Goal: Communication & Community: Answer question/provide support

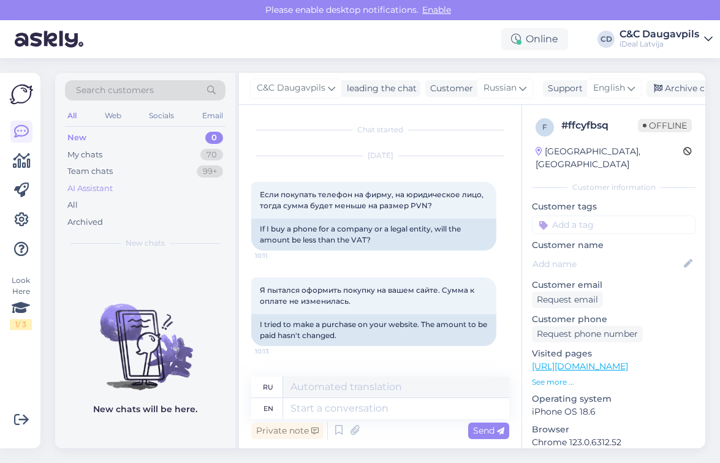
scroll to position [1457, 0]
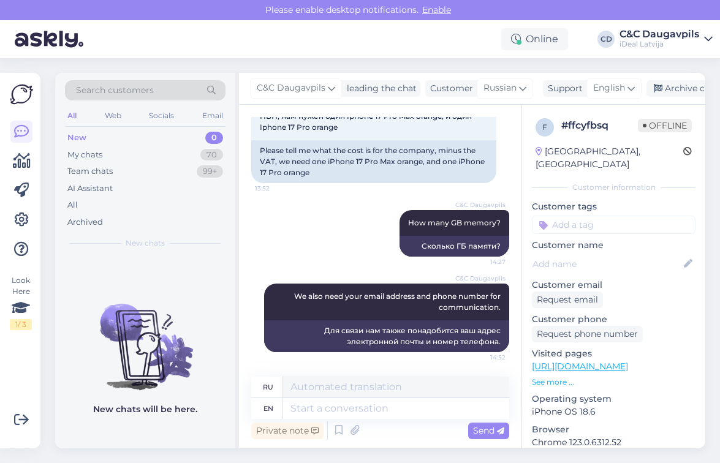
click at [119, 141] on div "New 0" at bounding box center [145, 137] width 161 height 17
click at [91, 156] on div "My chats" at bounding box center [84, 155] width 35 height 12
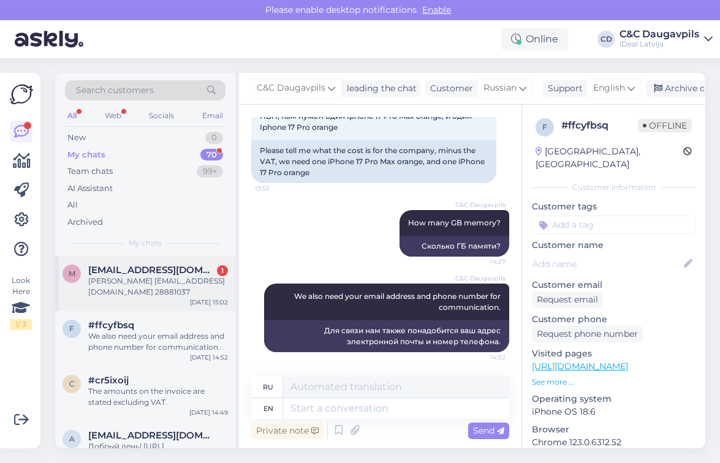
click at [154, 285] on div "[PERSON_NAME] [EMAIL_ADDRESS][DOMAIN_NAME] 28881037" at bounding box center [158, 287] width 140 height 22
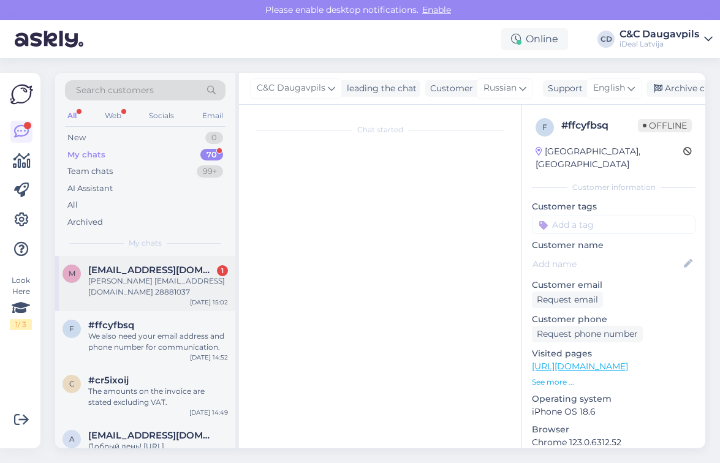
scroll to position [0, 0]
click at [168, 281] on div "[PERSON_NAME] [EMAIL_ADDRESS][DOMAIN_NAME] 28881037" at bounding box center [158, 287] width 140 height 22
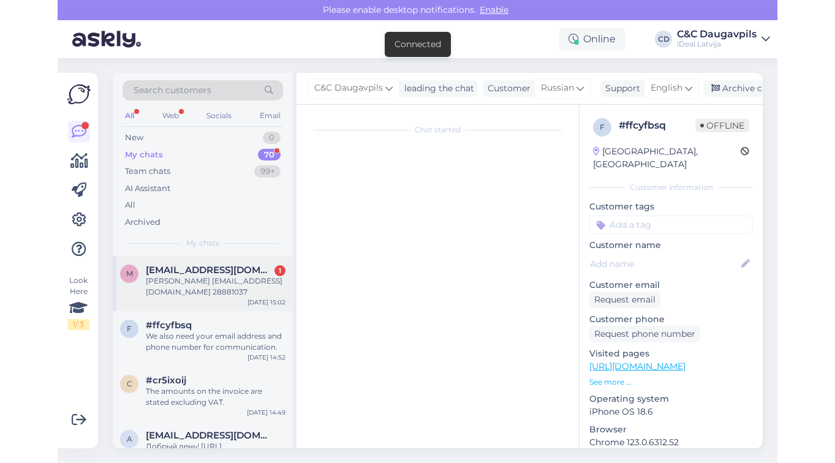
scroll to position [310, 0]
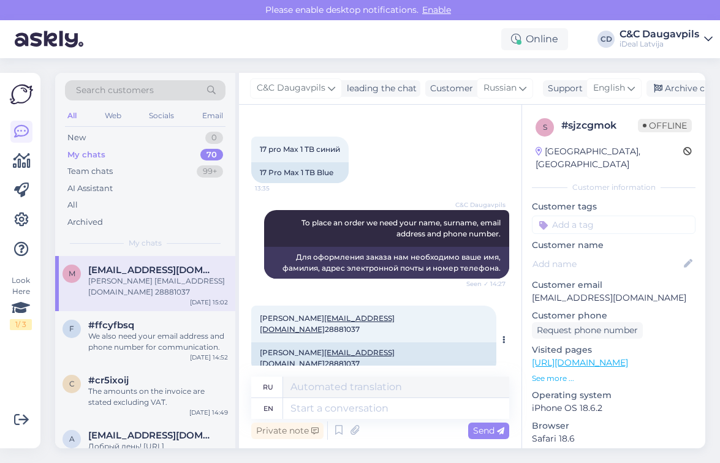
drag, startPoint x: 321, startPoint y: 318, endPoint x: 398, endPoint y: 317, distance: 77.8
click at [395, 317] on span "[PERSON_NAME] [EMAIL_ADDRESS][DOMAIN_NAME] 28881037" at bounding box center [327, 324] width 135 height 20
copy span "[EMAIL_ADDRESS][DOMAIN_NAME]"
click at [394, 174] on div "17 pro Max 1 TB синий 13:35 17 Pro Max 1 TB Blue" at bounding box center [380, 160] width 258 height 74
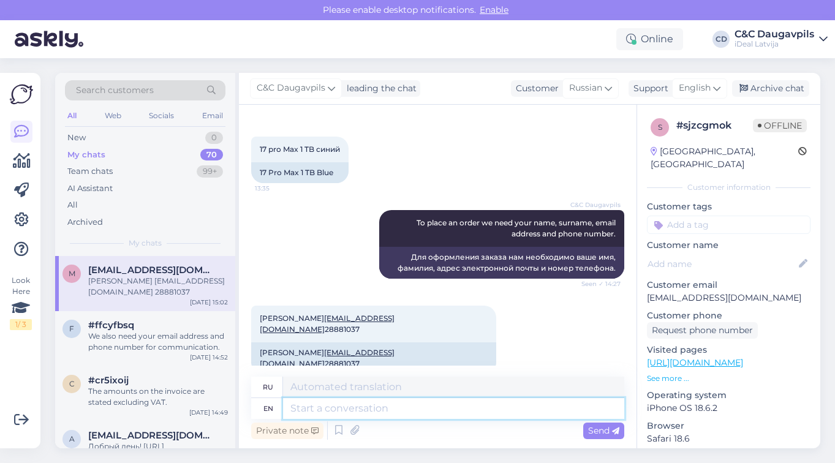
click at [323, 411] on textarea at bounding box center [453, 408] width 341 height 21
paste textarea "Your order has been sent to your email, we will inform you when the product arr…"
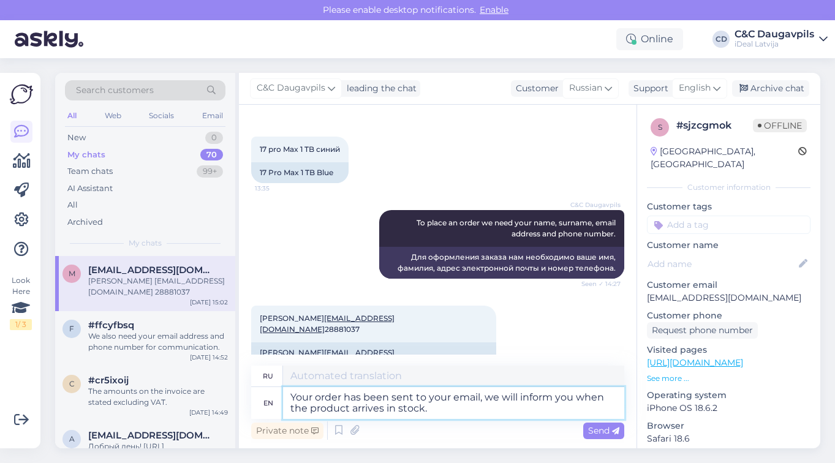
type textarea "Your order has been sent to your email, we will inform you when the product arr…"
type textarea "Ваш заказ отправлен на вашу электронную почту, мы сообщим вам, когда товар пост…"
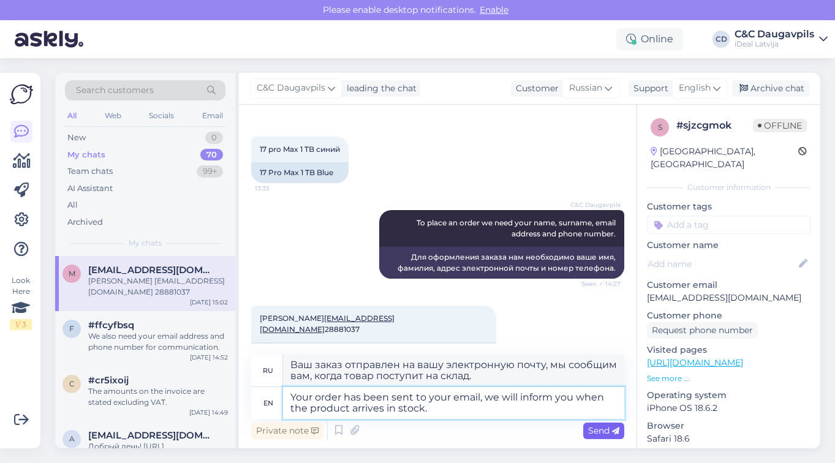
type textarea "Your order has been sent to your email, we will inform you when the product arr…"
click at [601, 429] on span "Send" at bounding box center [603, 430] width 31 height 11
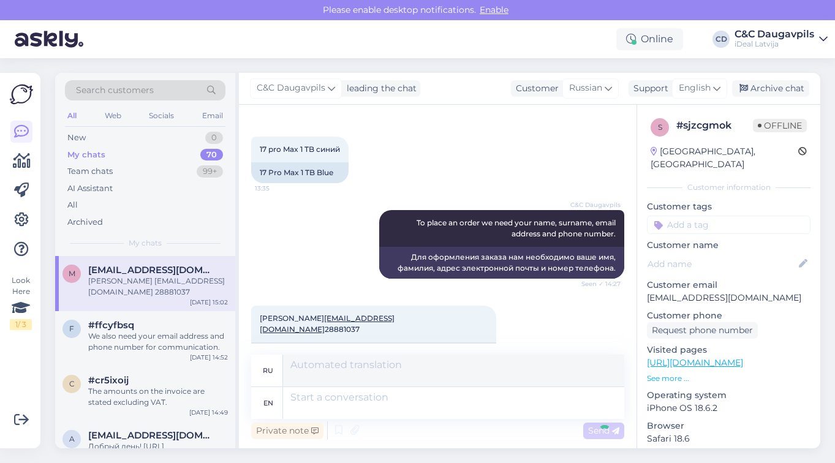
scroll to position [406, 0]
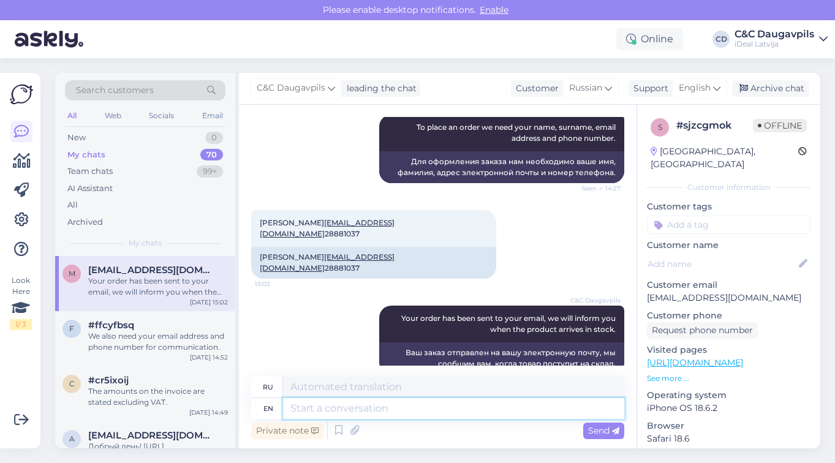
click at [498, 412] on textarea at bounding box center [453, 408] width 341 height 21
type textarea "Thank yo"
type textarea "Благодарить"
type textarea "Thank you"
type textarea "Спасибо"
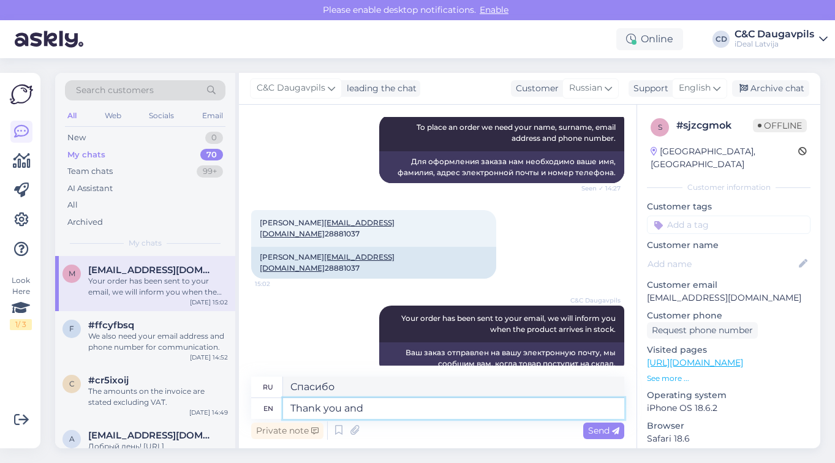
type textarea "Thank you and"
type textarea "[DEMOGRAPHIC_DATA] и"
type textarea "Thank you and have a"
type textarea "[DEMOGRAPHIC_DATA] и у вас есть"
type textarea "Thank you and have a n"
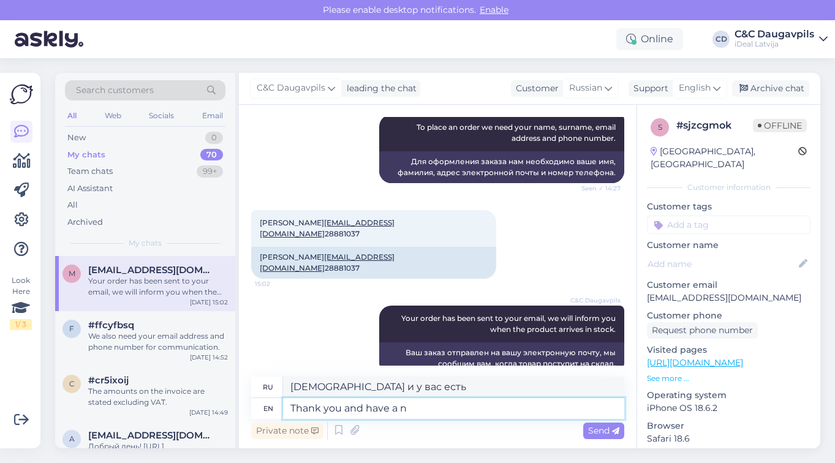
type textarea "Спасибо и желаю вам"
type textarea "Thank you and have a nice da"
type textarea "Спасибо и приятного вам отдыха."
type textarea "Thank you and have a nice day!"
type textarea "Спасибо и хорошего вам дня!"
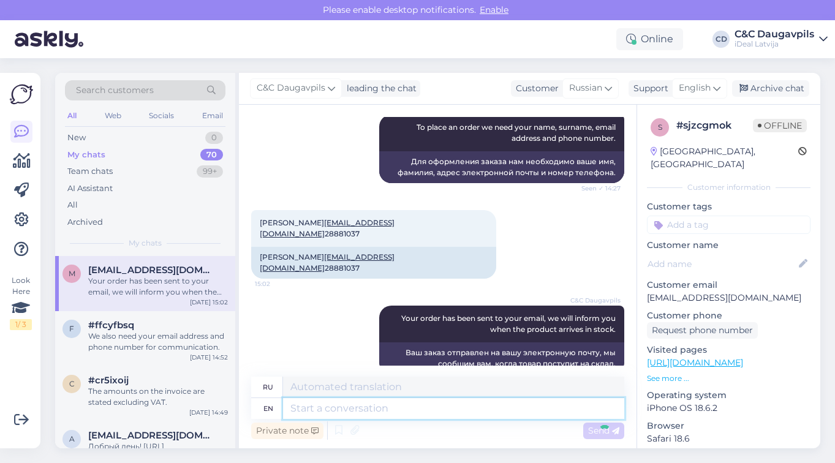
scroll to position [479, 0]
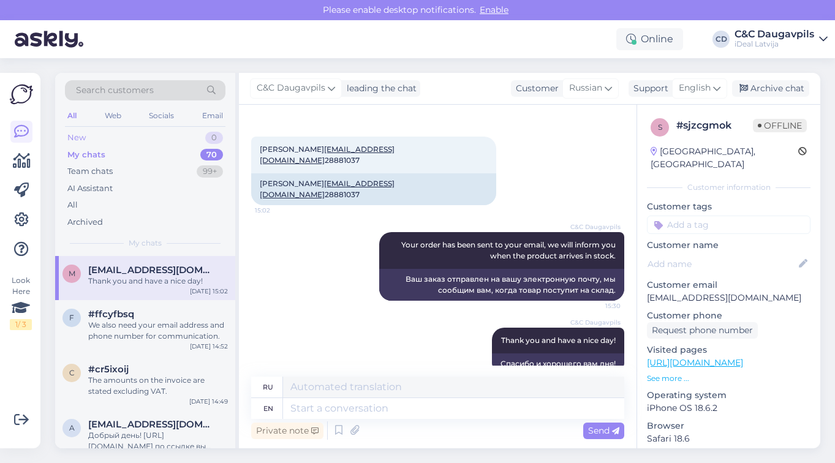
click at [107, 141] on div "New 0" at bounding box center [145, 137] width 161 height 17
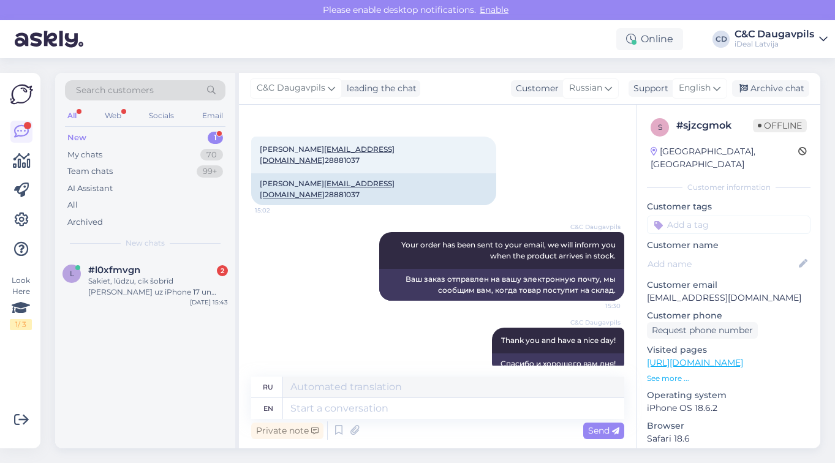
click at [74, 138] on div "New" at bounding box center [76, 138] width 19 height 12
click at [81, 151] on div "My chats" at bounding box center [84, 155] width 35 height 12
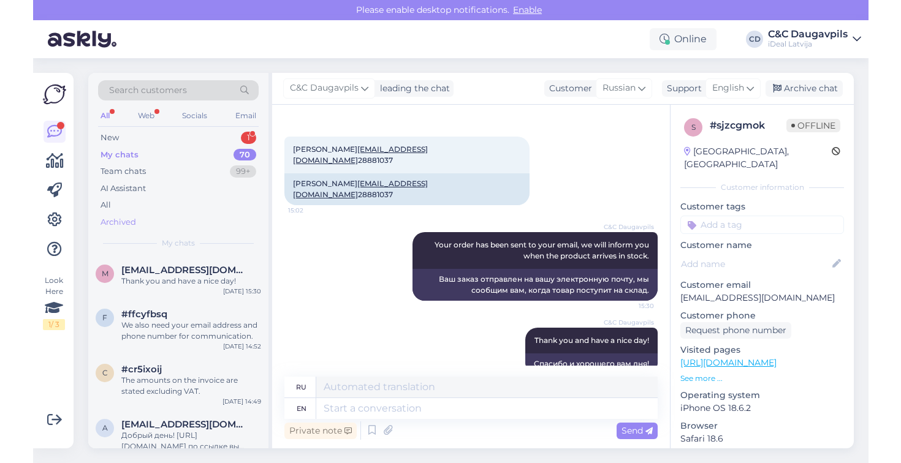
scroll to position [0, 0]
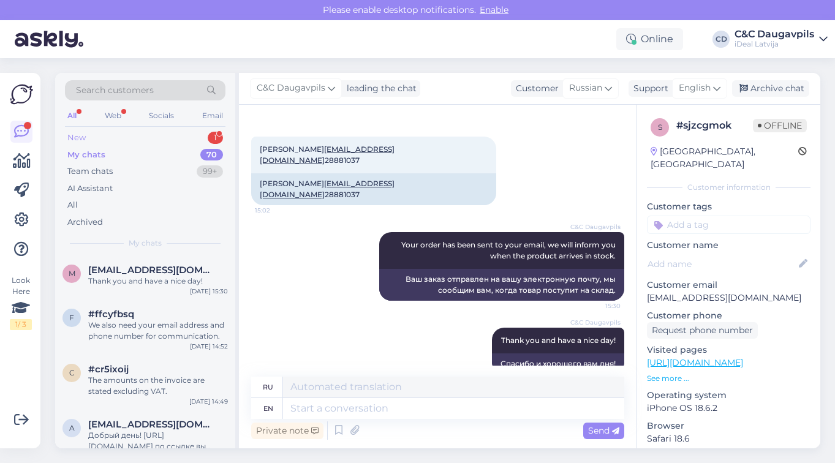
click at [70, 137] on div "New" at bounding box center [76, 138] width 18 height 12
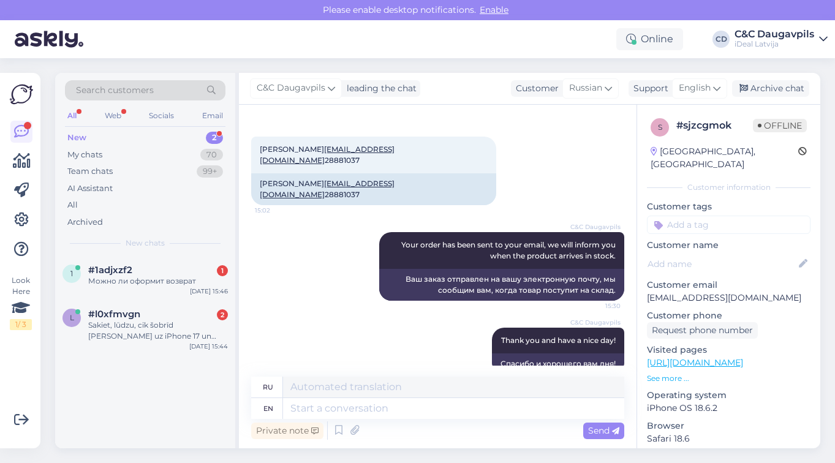
click at [97, 131] on div "New 2" at bounding box center [145, 137] width 161 height 17
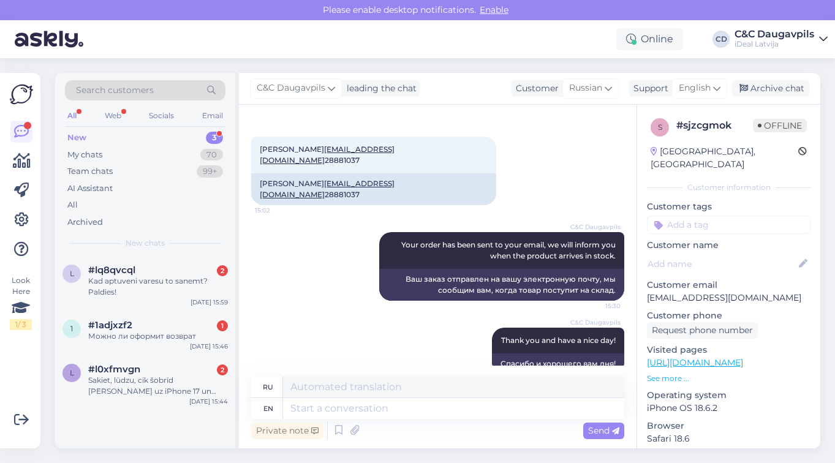
click at [82, 133] on div "New" at bounding box center [76, 138] width 19 height 12
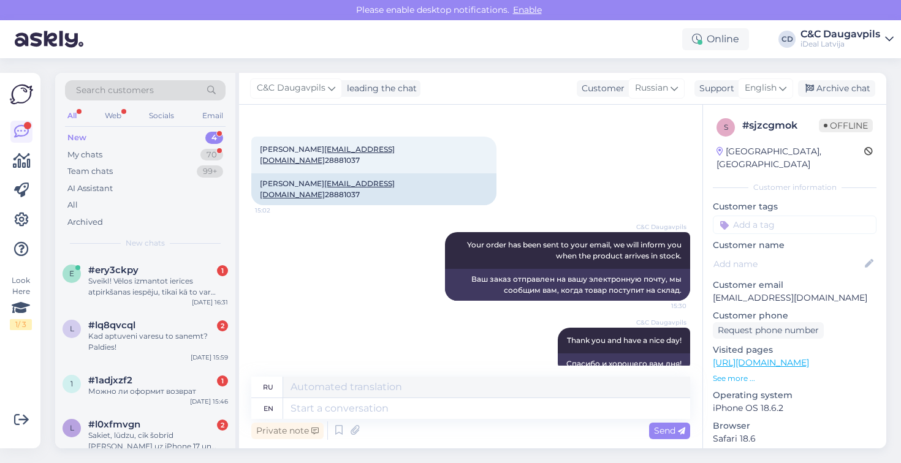
click at [113, 13] on div "Please enable desktop notifications. Enable" at bounding box center [450, 10] width 901 height 20
click at [111, 153] on div "My chats 70" at bounding box center [145, 154] width 161 height 17
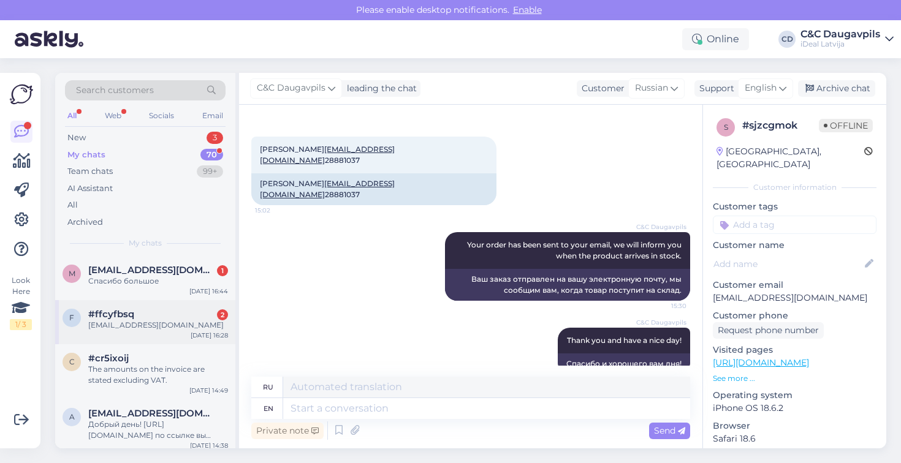
click at [135, 314] on div "#ffcyfbsq 2" at bounding box center [158, 314] width 140 height 11
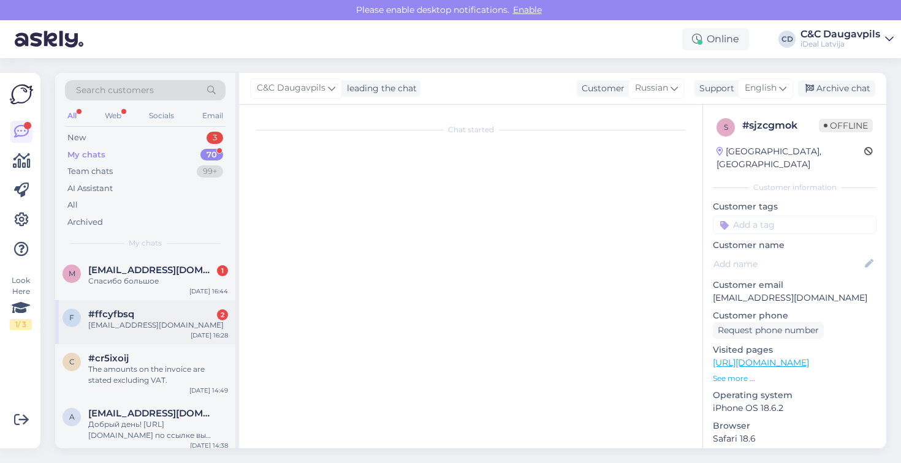
click at [142, 330] on div "f #ffcyfbsq 2 [EMAIL_ADDRESS][DOMAIN_NAME] [DATE] 16:28" at bounding box center [145, 322] width 180 height 44
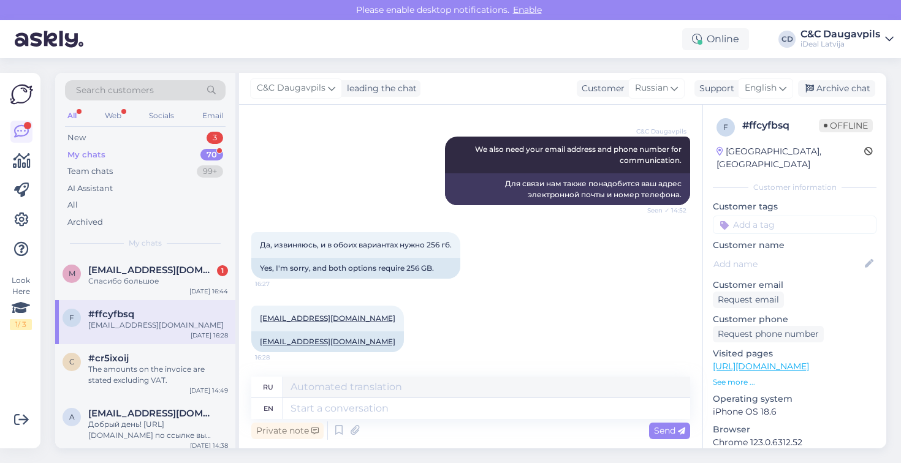
scroll to position [1604, 0]
click at [381, 412] on textarea at bounding box center [486, 408] width 407 height 21
type textarea "Can"
type textarea "Может"
type textarea "Can you p"
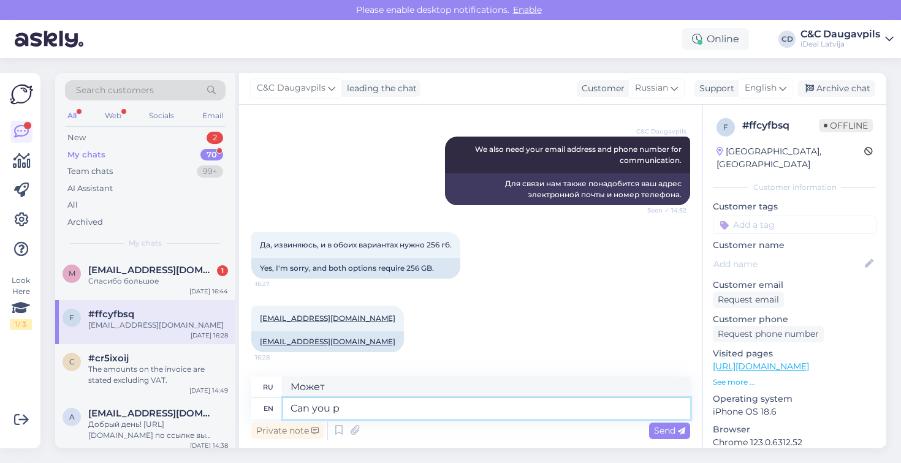
type textarea "Не могли бы вы"
type textarea "Can you please"
type textarea "Можете ли вы, пожалуйста"
type textarea "Can you please also s"
type textarea "Можете ли вы также, пожалуйста"
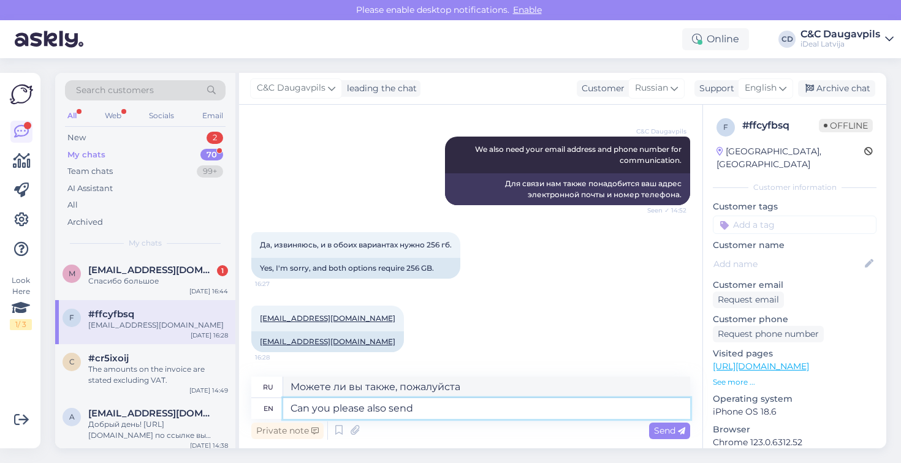
type textarea "Can you please also send y"
type textarea "Можете ли вы также отправить"
type textarea "Can you please also send your"
type textarea "Можете ли вы также отправить свой"
type textarea "Can you please also send your phone n"
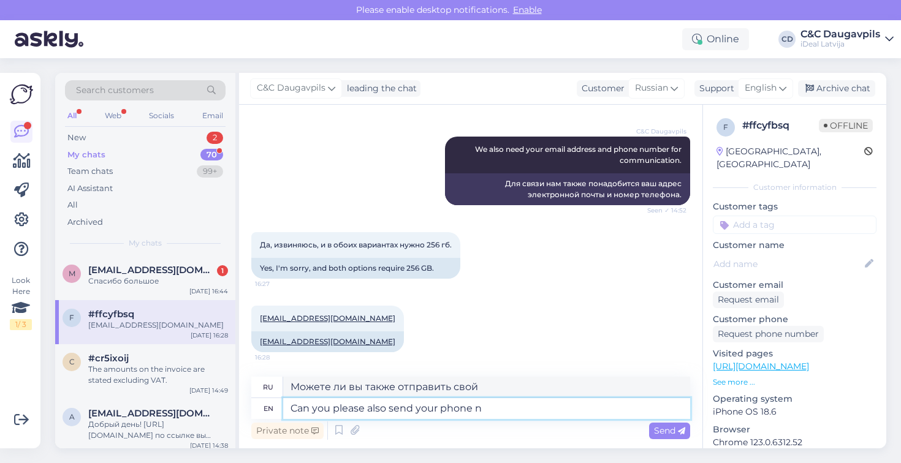
type textarea "Можете [PERSON_NAME] вы также отправить свой телефон?"
type textarea "Can you please also send your phone number?"
type textarea "Можете ли вы также отправить свой номер телефона?"
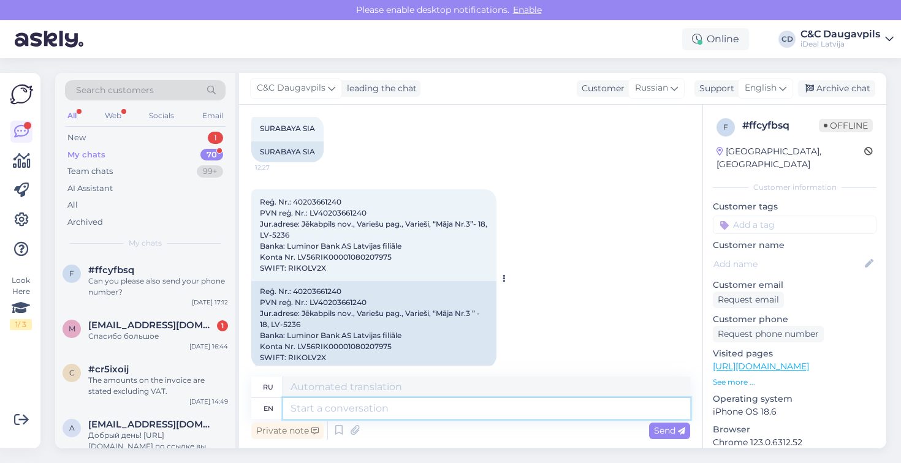
scroll to position [766, 0]
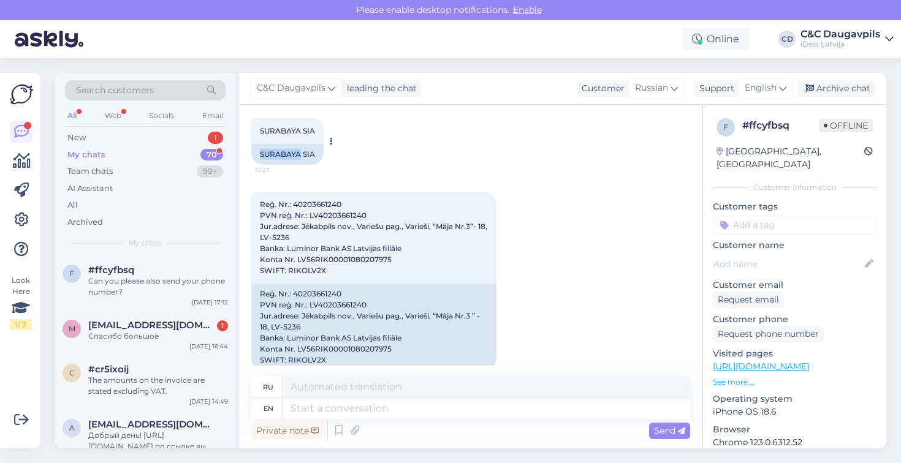
drag, startPoint x: 257, startPoint y: 154, endPoint x: 302, endPoint y: 156, distance: 44.8
click at [302, 156] on div "SURABAYA SIA" at bounding box center [287, 154] width 72 height 21
copy div "[GEOGRAPHIC_DATA]"
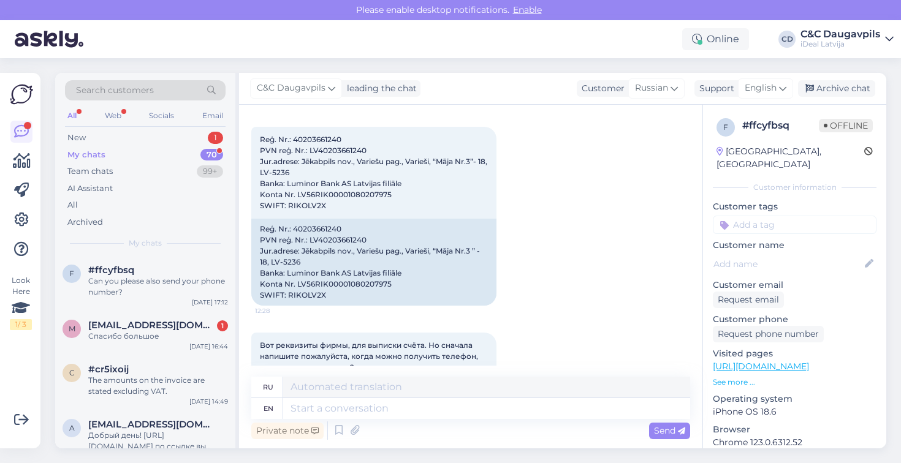
scroll to position [833, 0]
click at [331, 150] on span "Reģ. Nr.: 40203661240 PVN reģ. Nr.: LV40203661240 Jur.adrese: Jēkabpils nov., V…" at bounding box center [374, 169] width 229 height 75
copy span "LV40203661240"
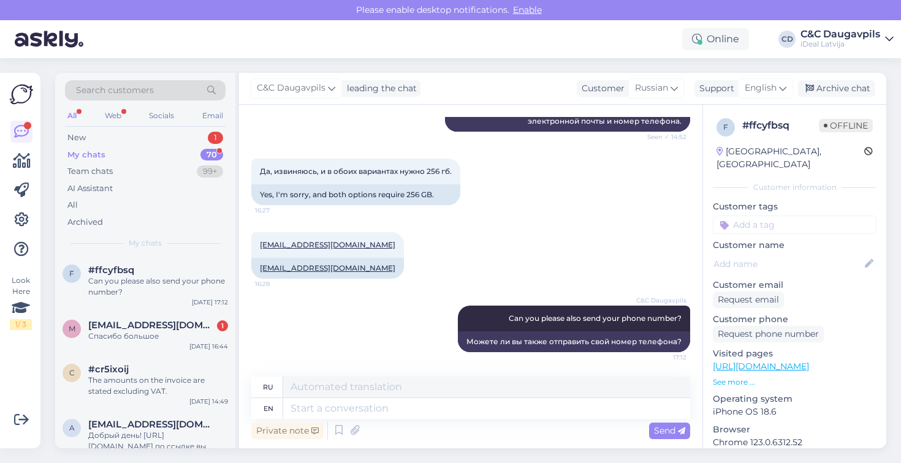
scroll to position [1678, 0]
drag, startPoint x: 257, startPoint y: 245, endPoint x: 379, endPoint y: 249, distance: 121.4
click at [379, 249] on div "[EMAIL_ADDRESS][DOMAIN_NAME] 16:28" at bounding box center [327, 245] width 153 height 26
copy link "[EMAIL_ADDRESS][DOMAIN_NAME]"
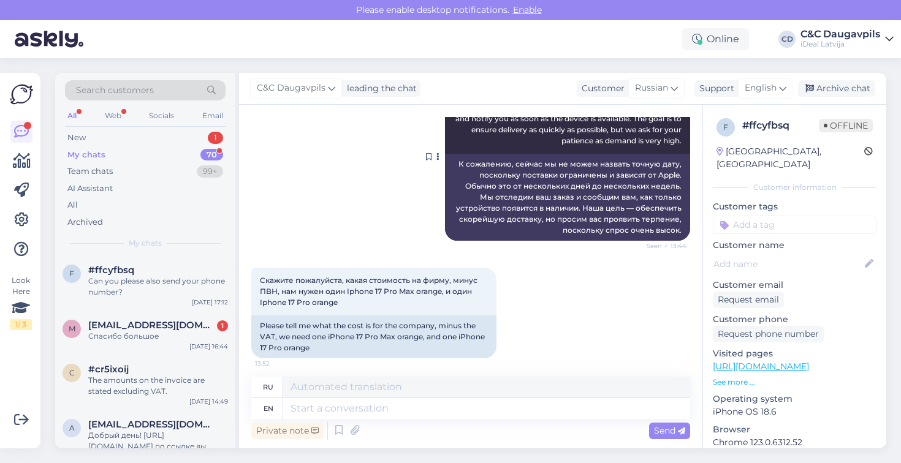
scroll to position [1284, 0]
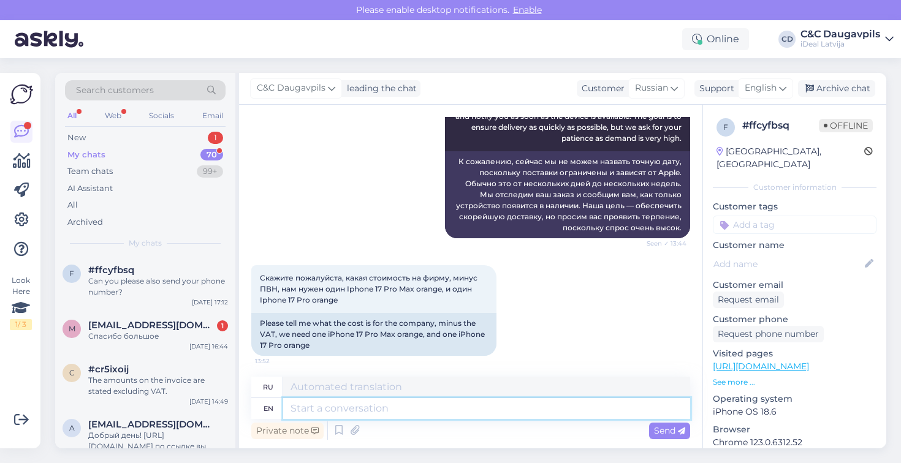
click at [395, 411] on textarea at bounding box center [486, 408] width 407 height 21
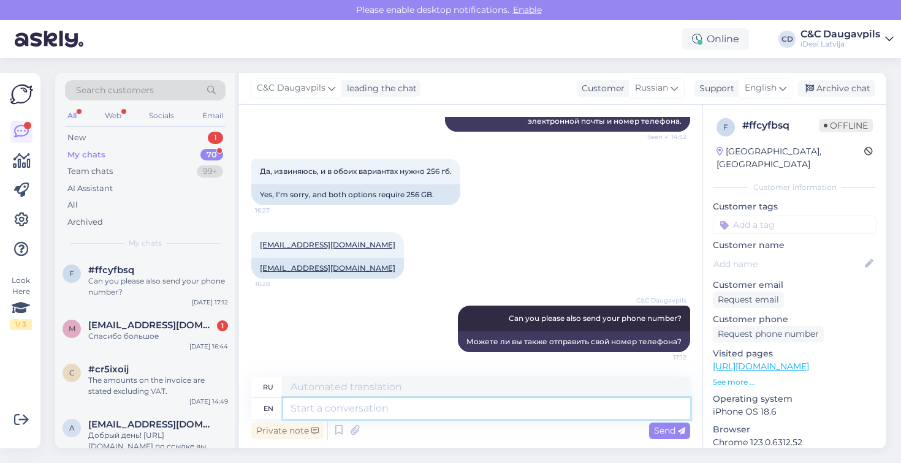
scroll to position [1678, 0]
paste textarea "Your order has been created and sent to your email. Would you like to add acces…"
type textarea "Your order has been created and sent to your email. Would you like to add acces…"
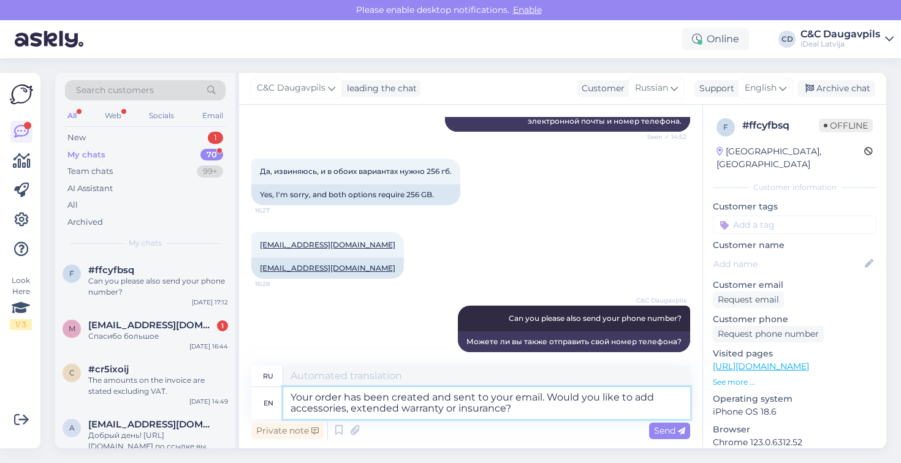
type textarea "Ваш заказ сформирован и отправлен на вашу электронную почту. Хотите добавить ак…"
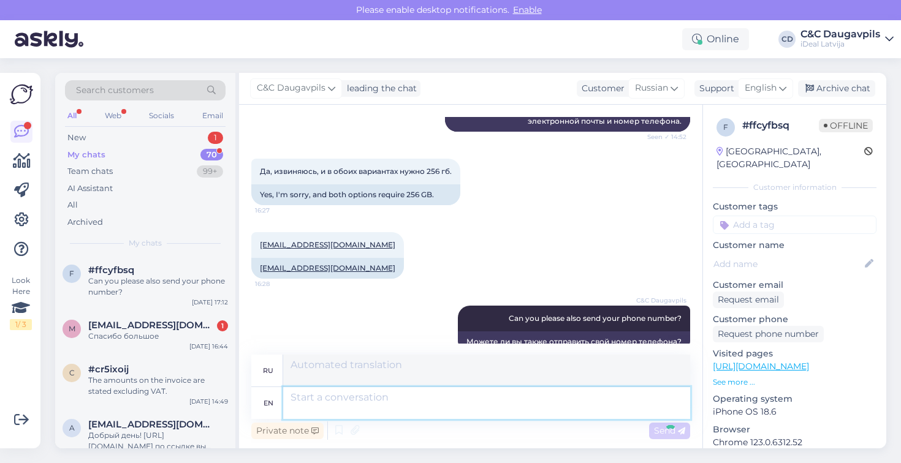
scroll to position [1785, 0]
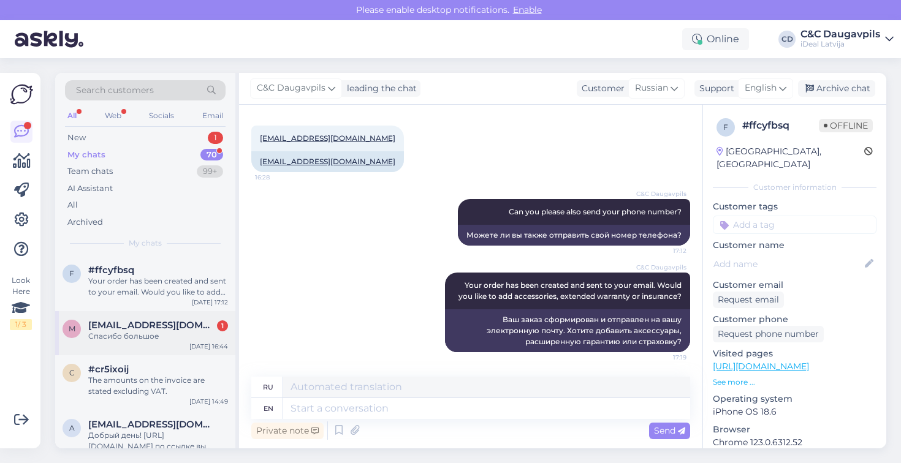
click at [142, 323] on span "[EMAIL_ADDRESS][DOMAIN_NAME]" at bounding box center [151, 325] width 127 height 11
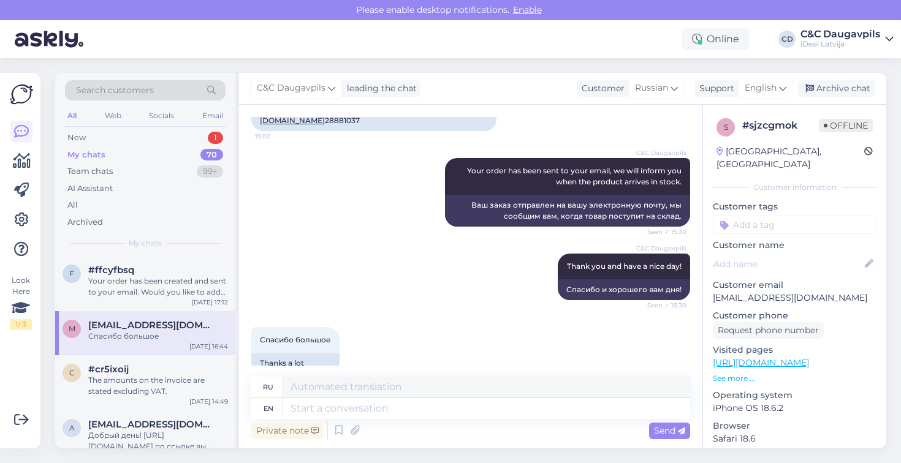
scroll to position [553, 0]
click at [124, 273] on span "#ffcyfbsq" at bounding box center [111, 270] width 46 height 11
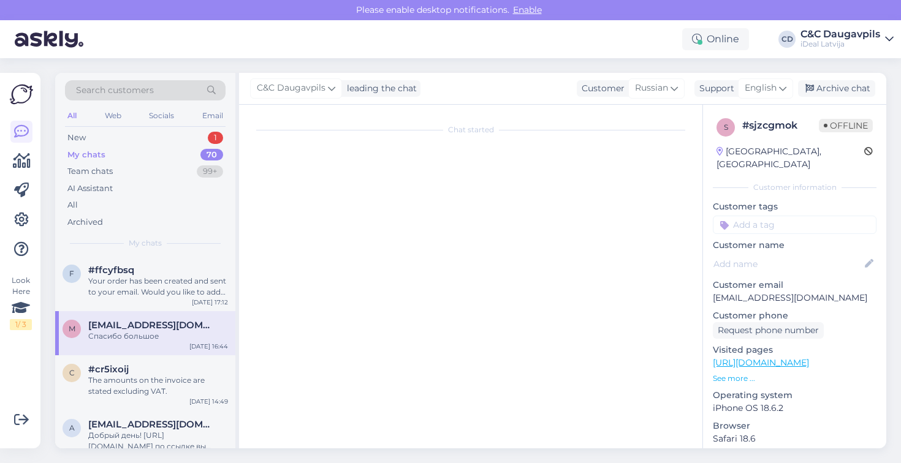
scroll to position [1785, 0]
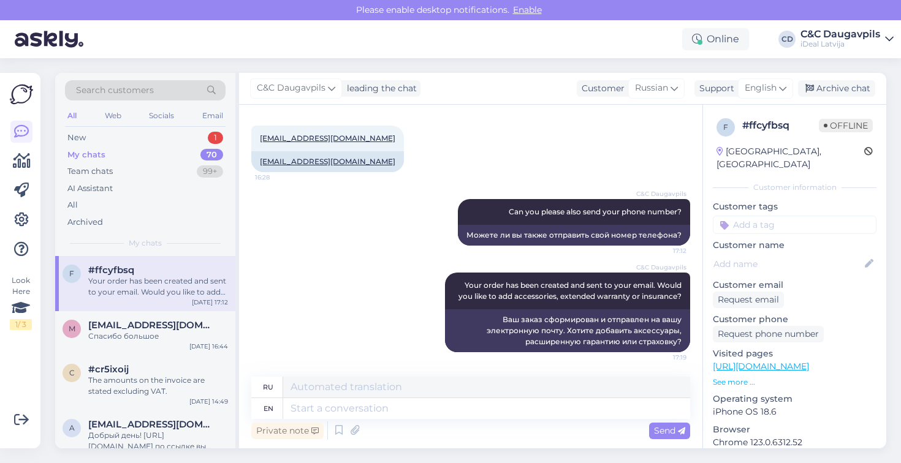
click at [102, 149] on div "My chats" at bounding box center [86, 155] width 38 height 12
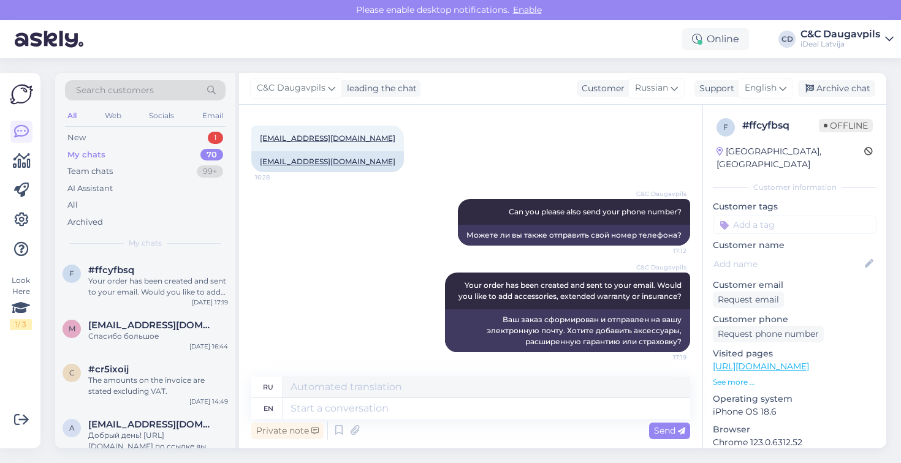
click at [91, 154] on div "My chats" at bounding box center [86, 155] width 38 height 12
click at [140, 178] on div "New 0 My chats 70 Team chats 99+ AI Assistant All Archived" at bounding box center [145, 179] width 161 height 101
click at [138, 169] on div "Team chats 99+" at bounding box center [145, 171] width 161 height 17
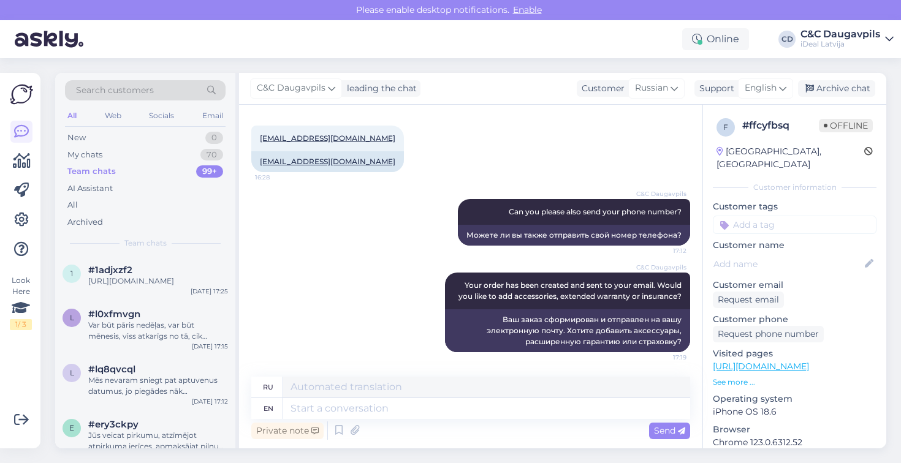
click at [102, 176] on div "Team chats" at bounding box center [91, 171] width 48 height 12
